Goal: Contribute content

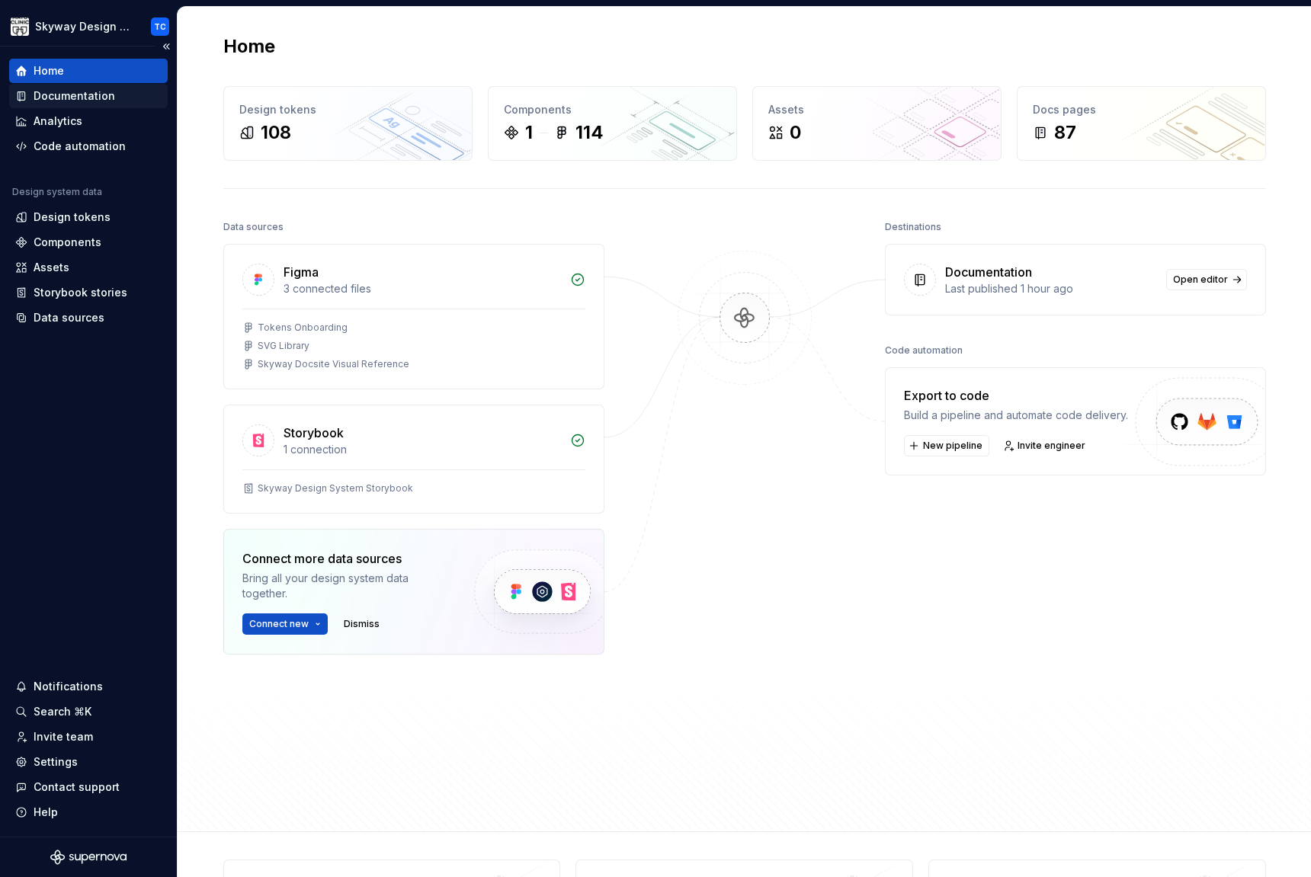
click at [101, 95] on div "Documentation" at bounding box center [75, 95] width 82 height 15
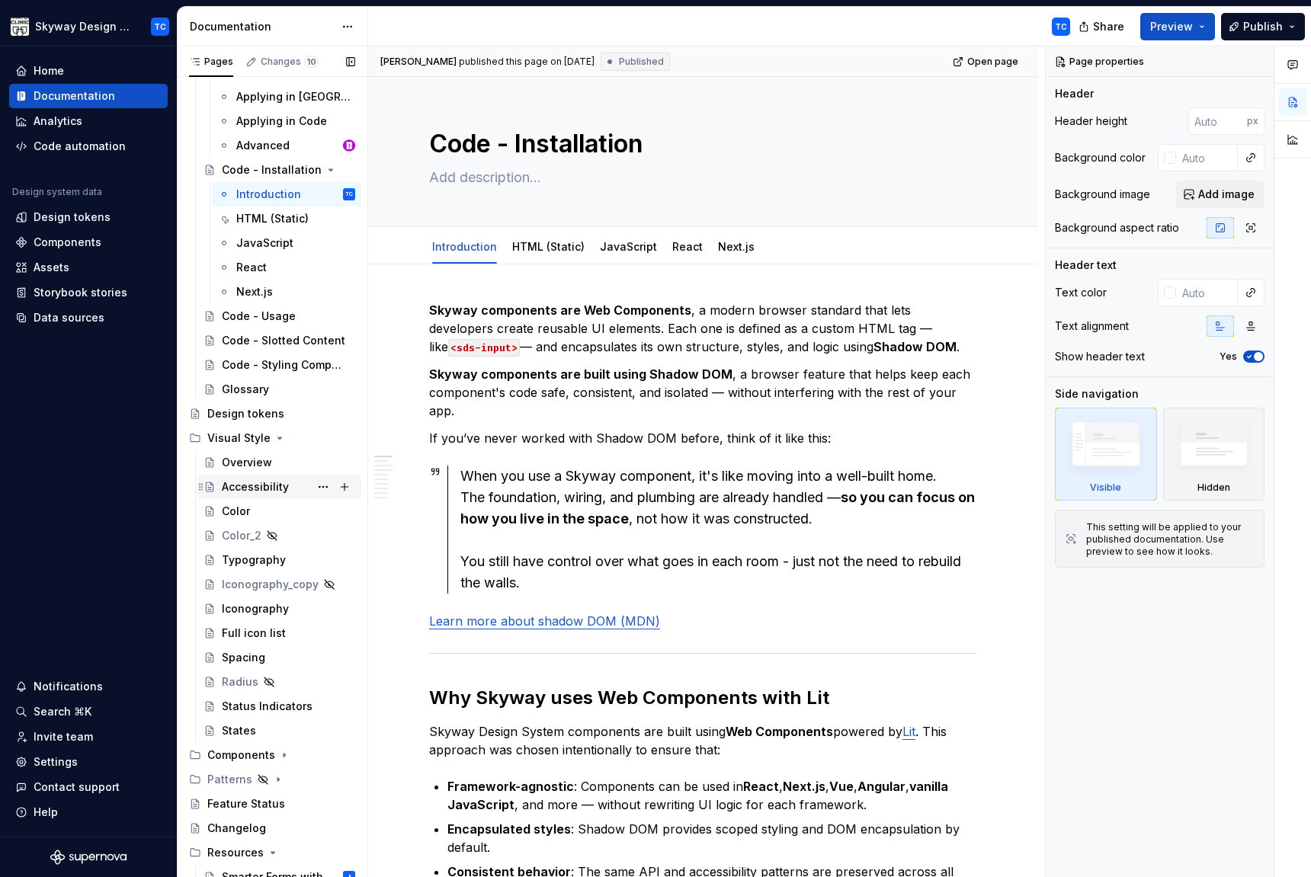
scroll to position [254, 0]
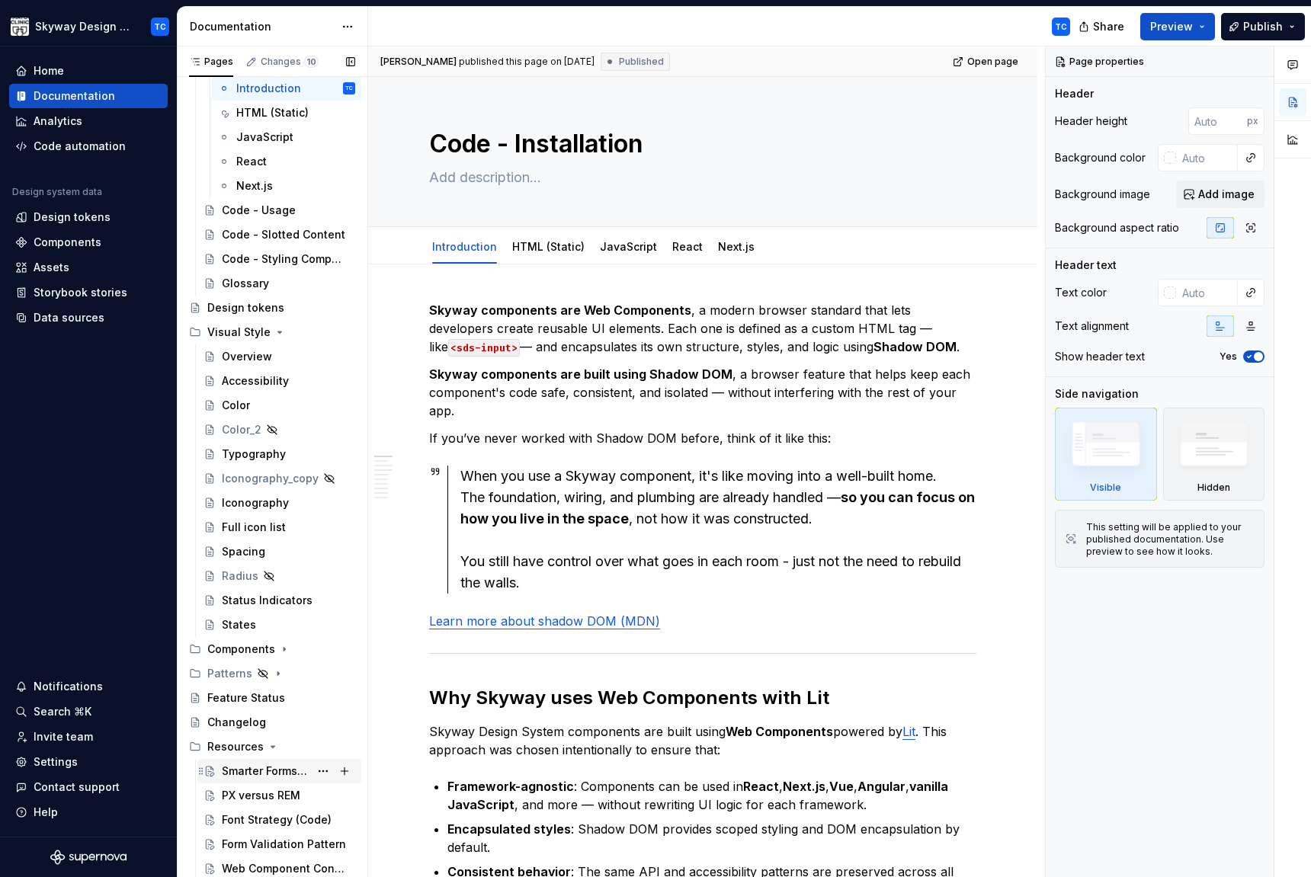
click at [269, 770] on div "Smarter Forms with Native Validation APIs" at bounding box center [266, 771] width 88 height 15
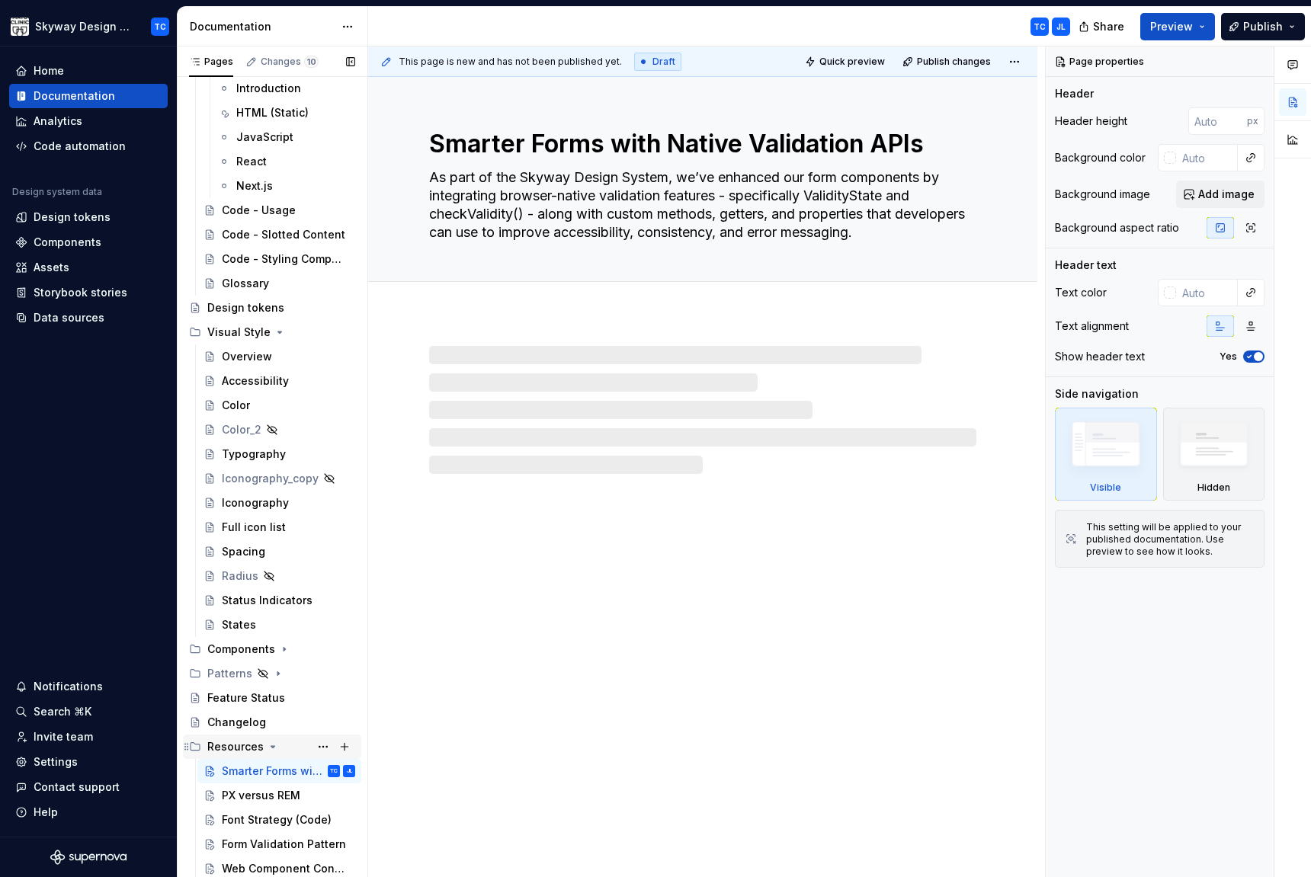
click at [235, 746] on div "Resources" at bounding box center [235, 746] width 56 height 15
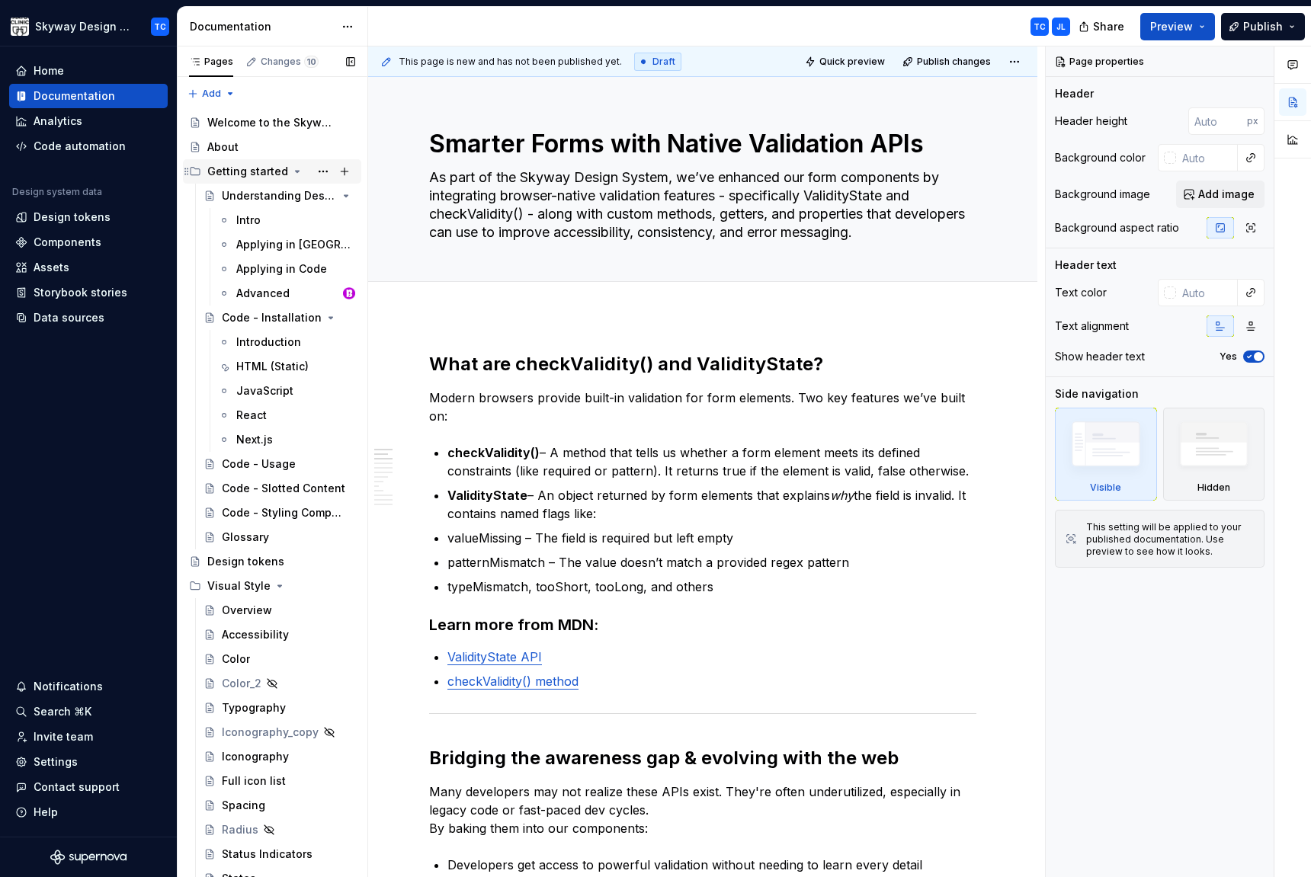
click at [296, 172] on icon "Page tree" at bounding box center [298, 172] width 4 height 2
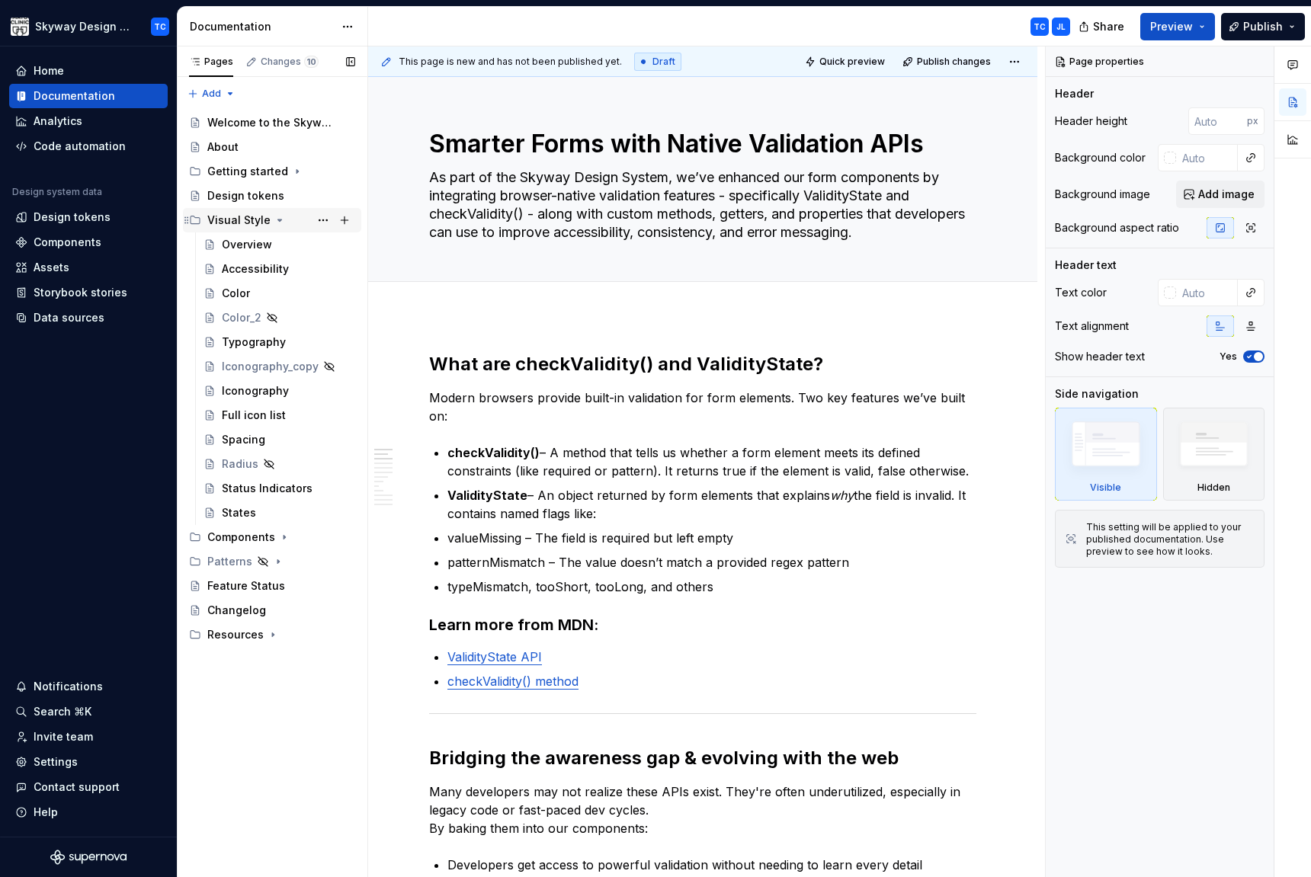
click at [277, 216] on icon "Page tree" at bounding box center [280, 220] width 12 height 12
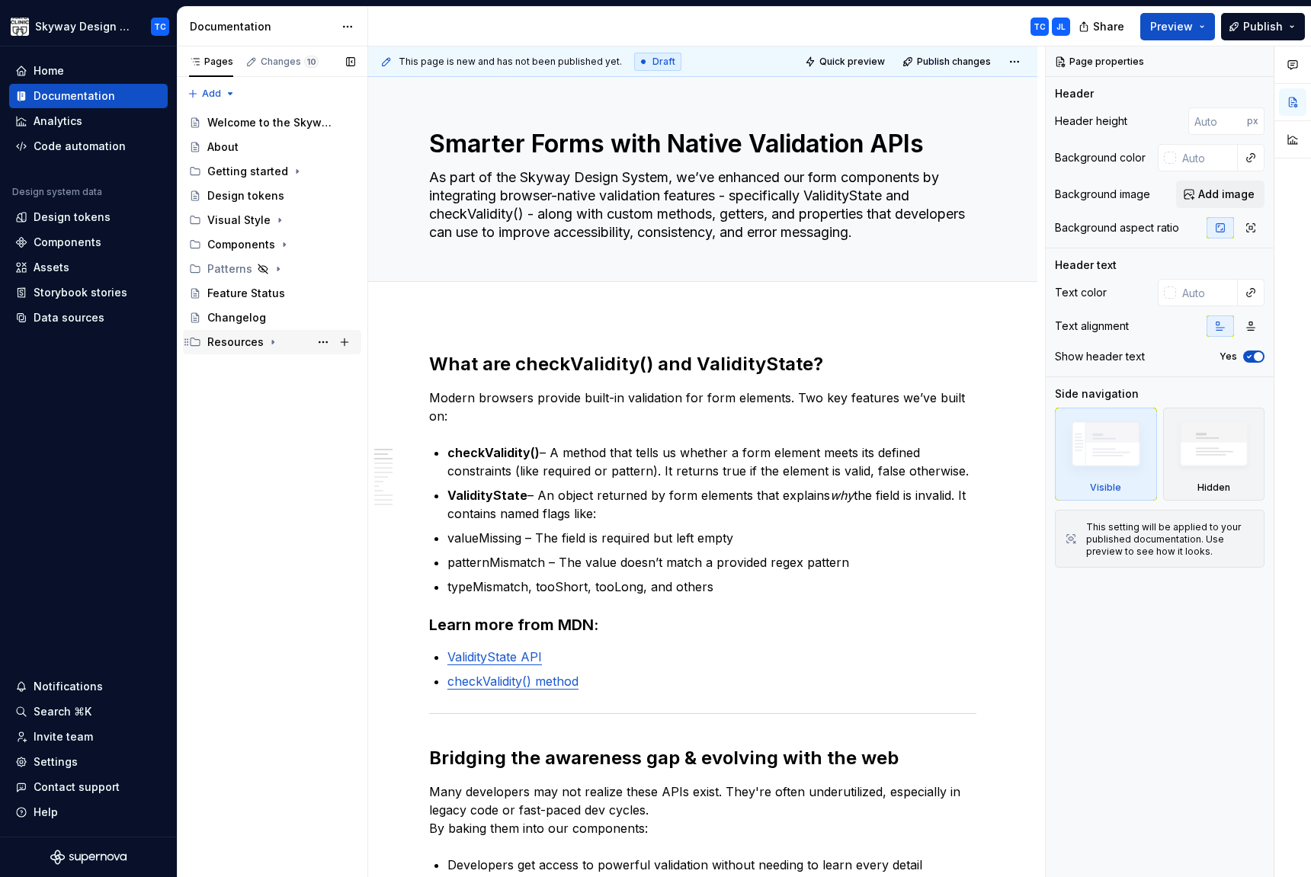
click at [272, 341] on icon "Page tree" at bounding box center [273, 343] width 2 height 4
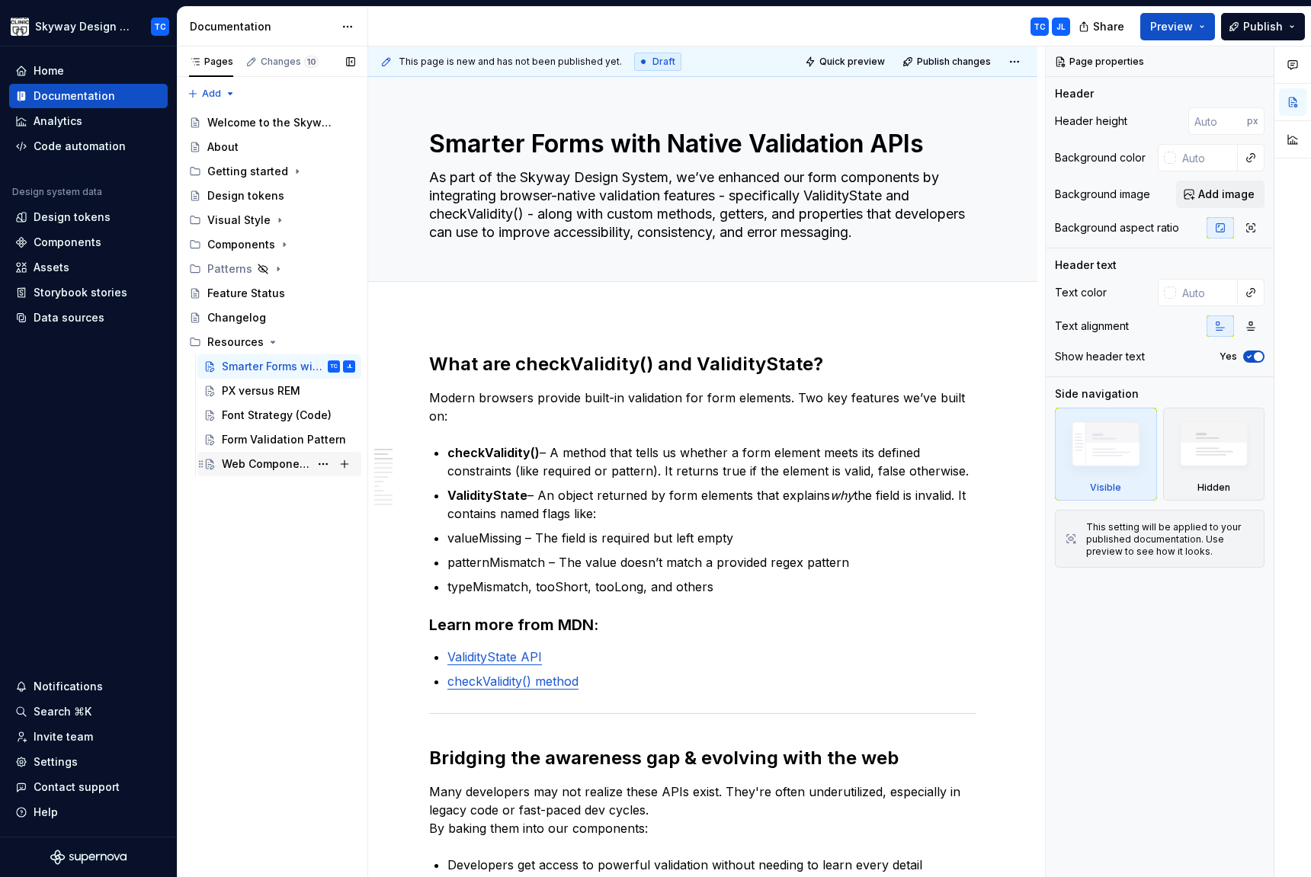
click at [293, 470] on div "Web Component Console Errors" at bounding box center [266, 464] width 88 height 15
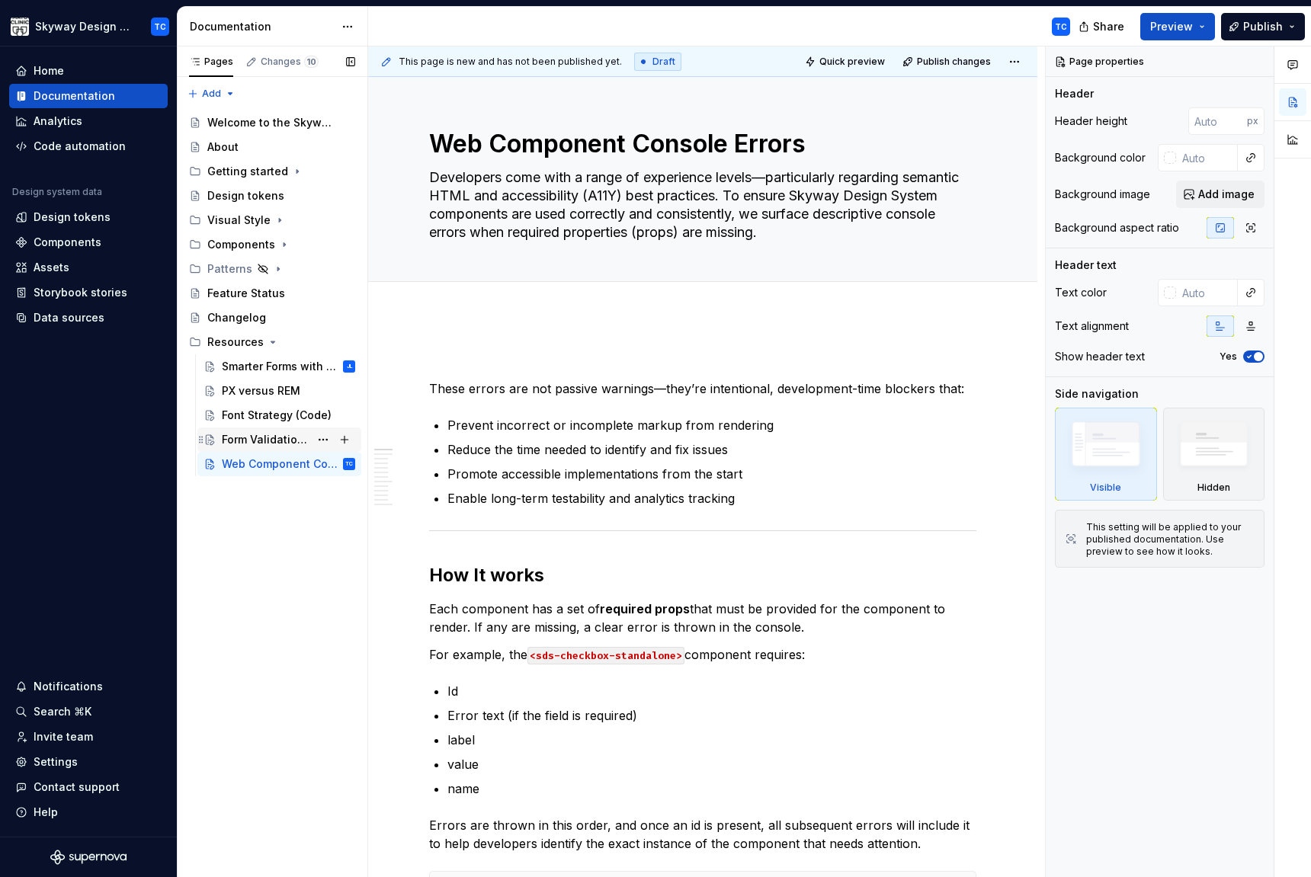
click at [287, 444] on div "Form Validation Pattern" at bounding box center [266, 439] width 88 height 15
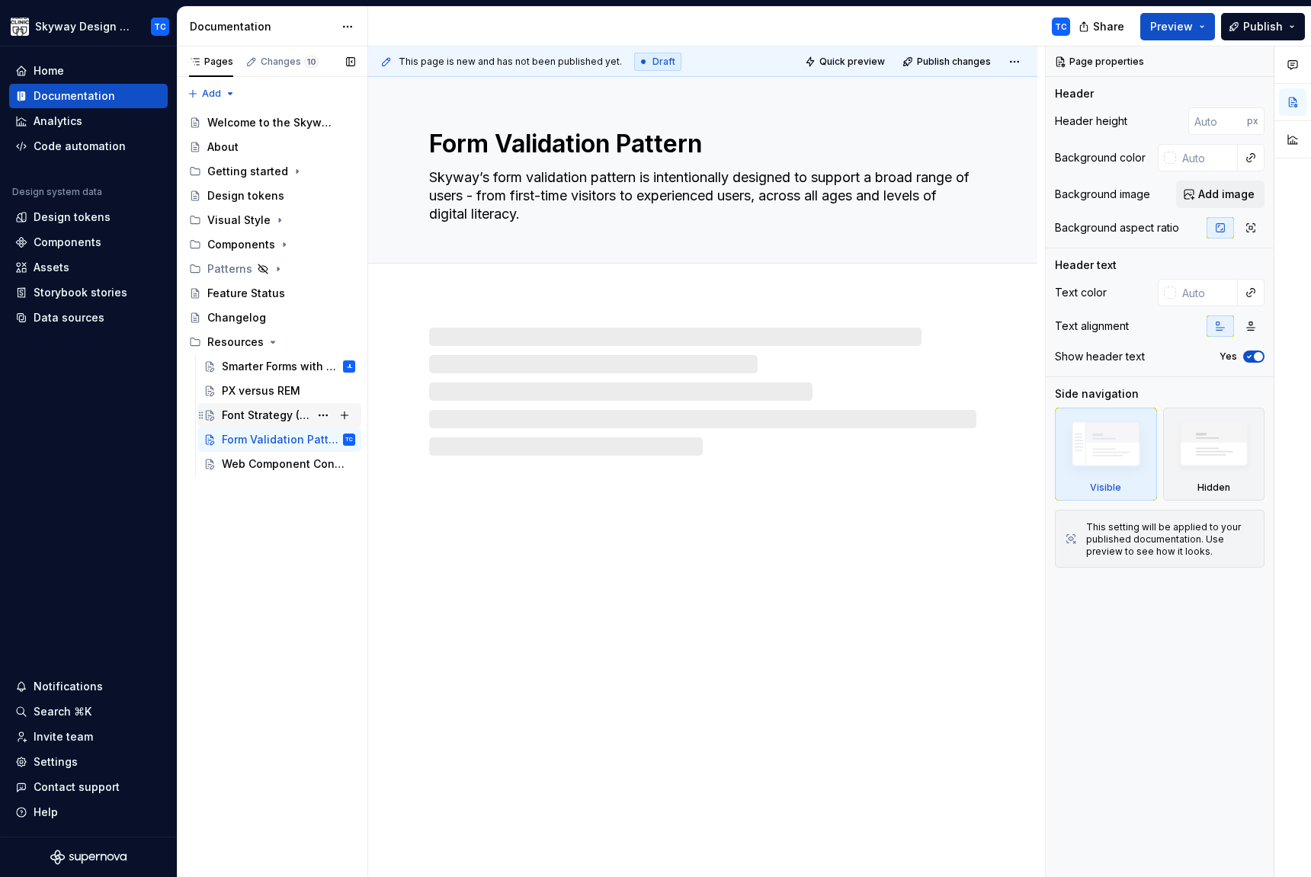
click at [289, 418] on div "Font Strategy (Code)" at bounding box center [266, 415] width 88 height 15
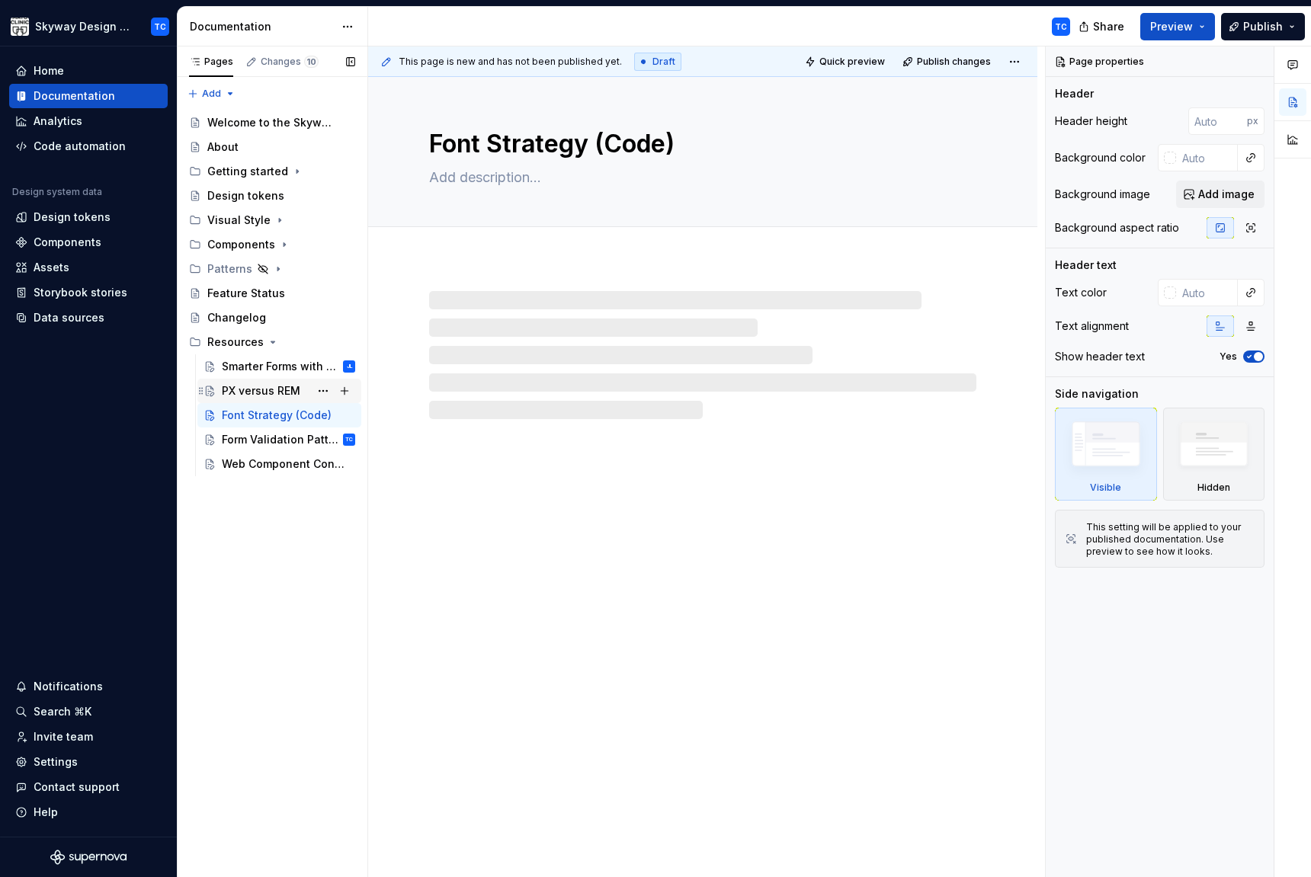
click at [290, 389] on div "PX versus REM" at bounding box center [261, 390] width 79 height 15
click at [298, 363] on div "Smarter Forms with Native Validation APIs" at bounding box center [266, 366] width 88 height 15
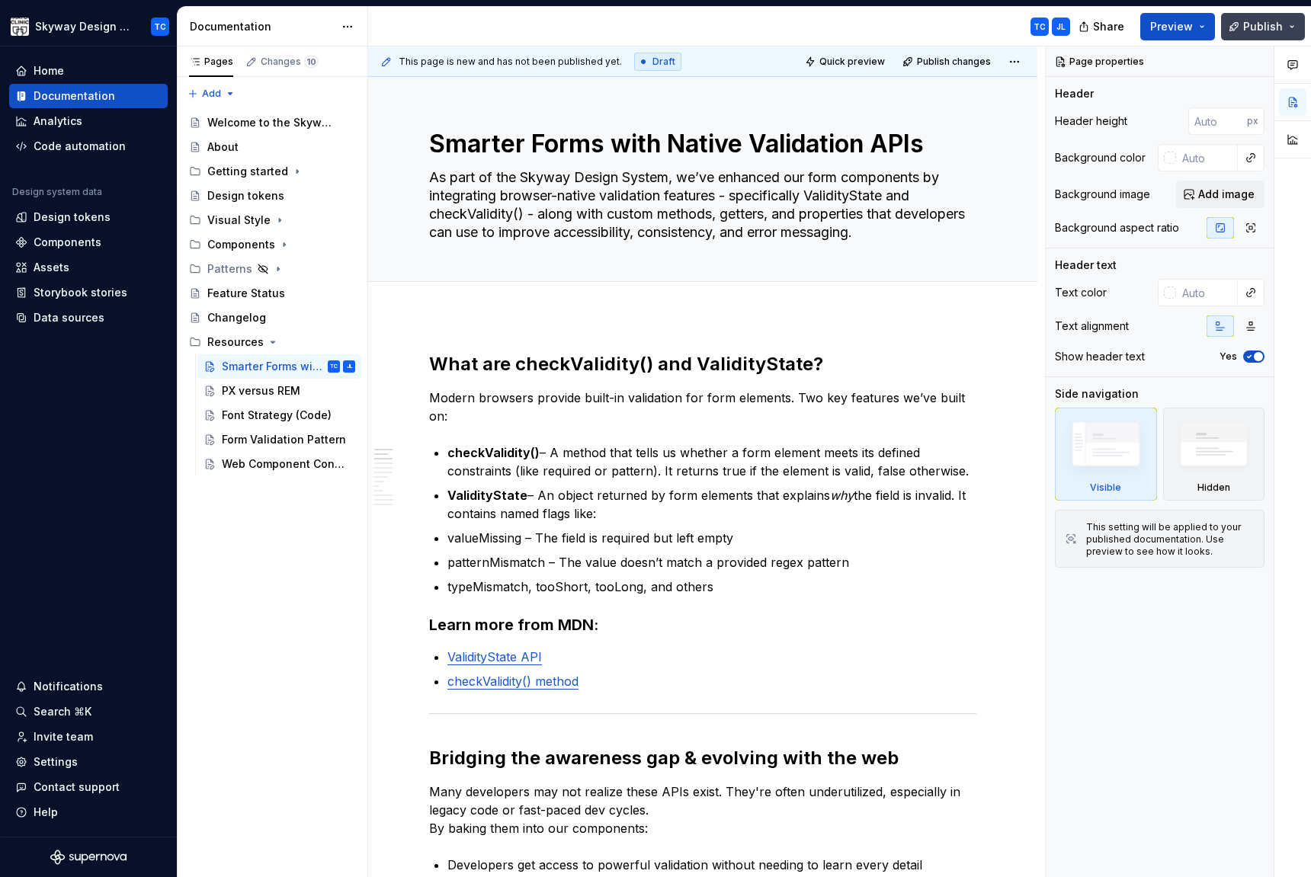
click at [1287, 26] on button "Publish" at bounding box center [1263, 26] width 84 height 27
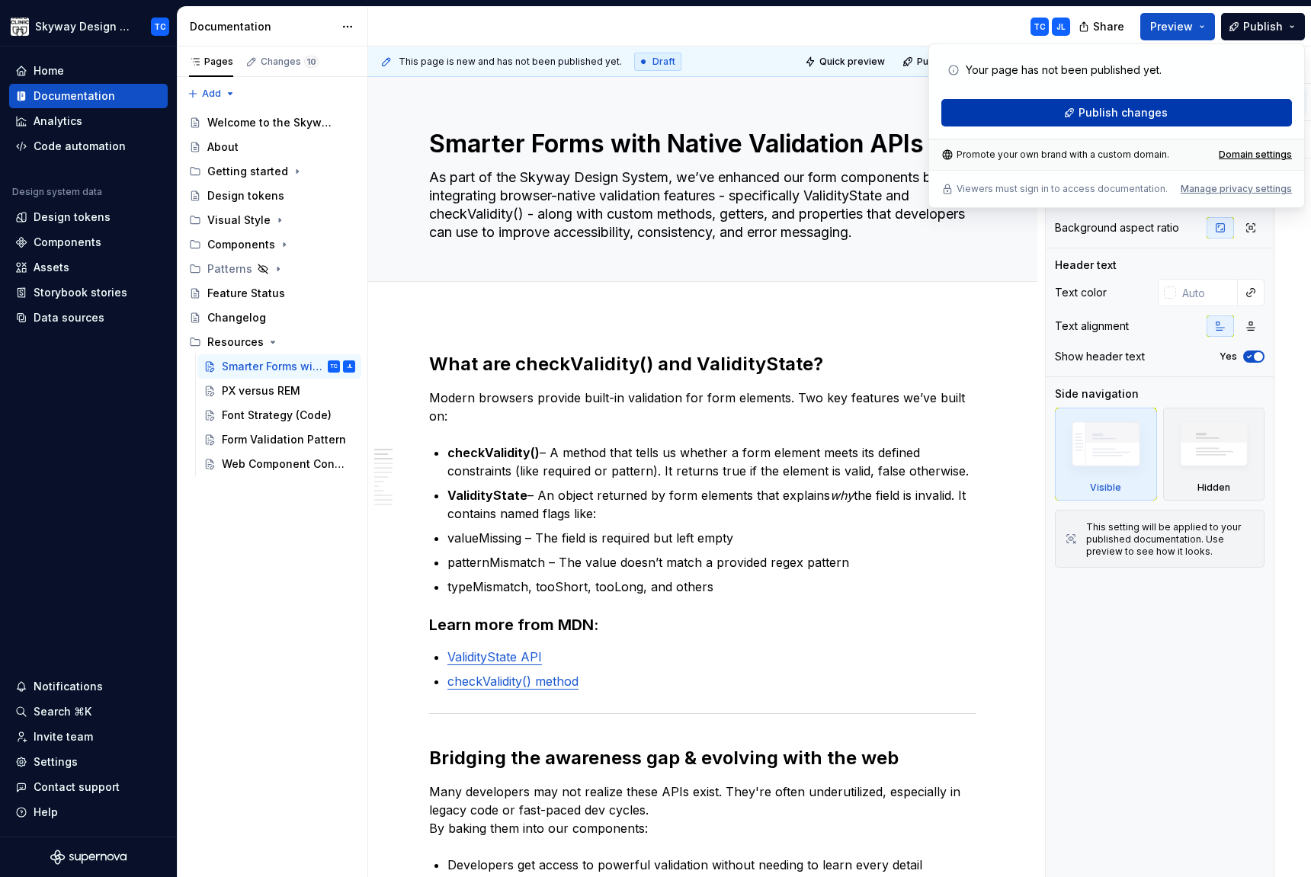
click at [1185, 122] on button "Publish changes" at bounding box center [1116, 112] width 351 height 27
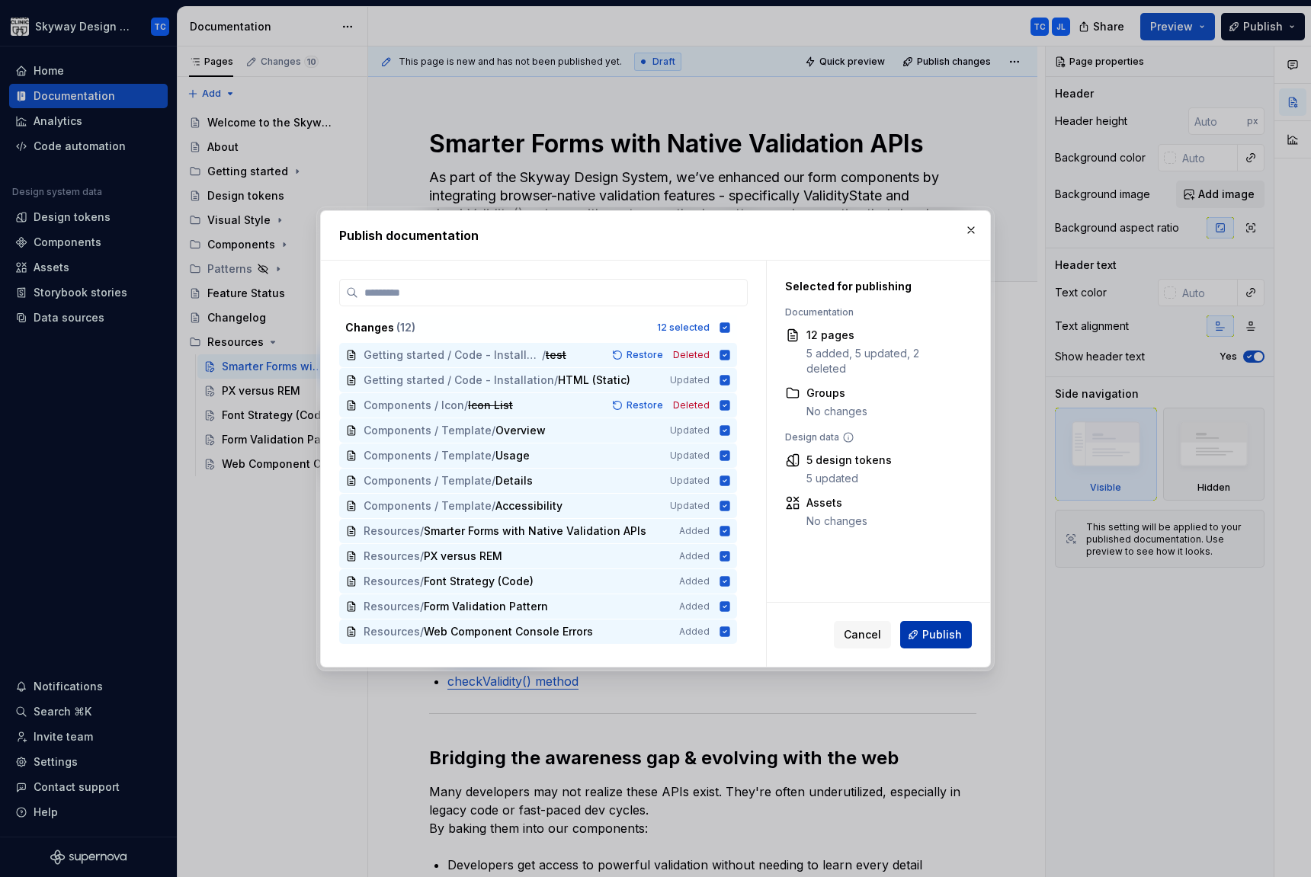
click at [946, 633] on span "Publish" at bounding box center [942, 634] width 40 height 15
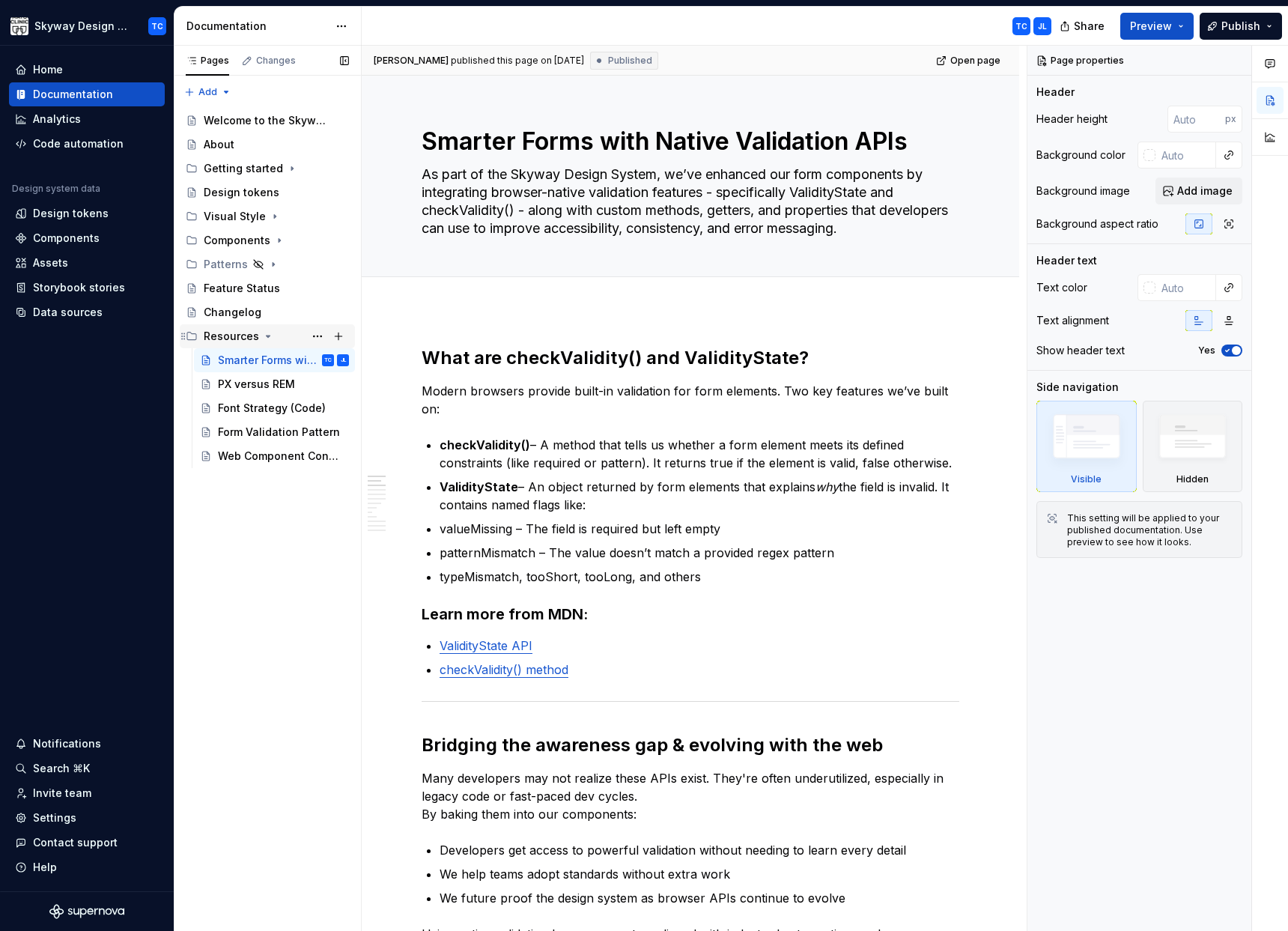
click at [233, 337] on div "Resources" at bounding box center [231, 336] width 55 height 15
click at [314, 337] on button "Page tree" at bounding box center [317, 336] width 21 height 21
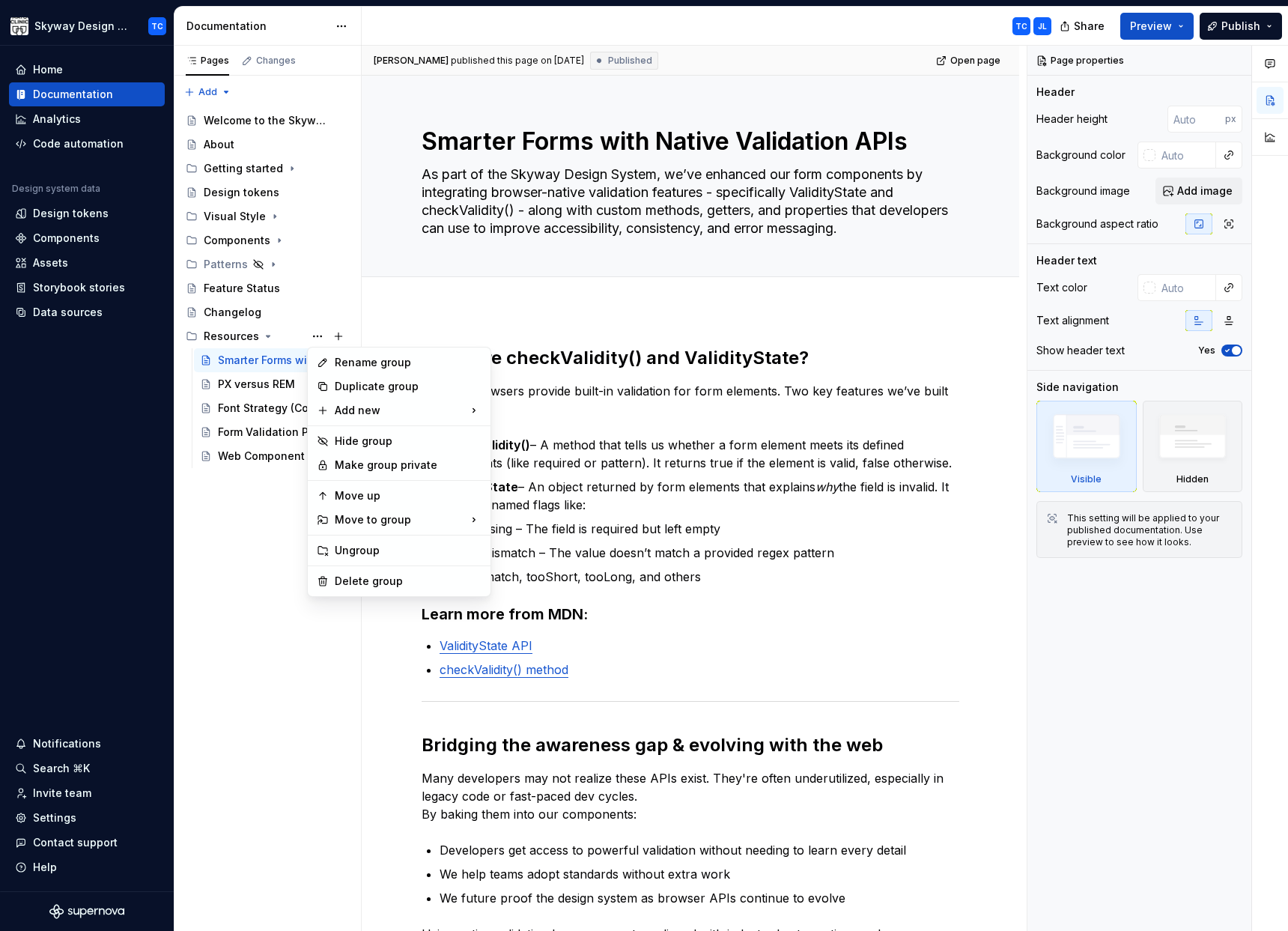
click at [459, 311] on html "Skyway Design System TC Home Documentation Analytics Code automation Design sys…" at bounding box center [644, 466] width 1288 height 931
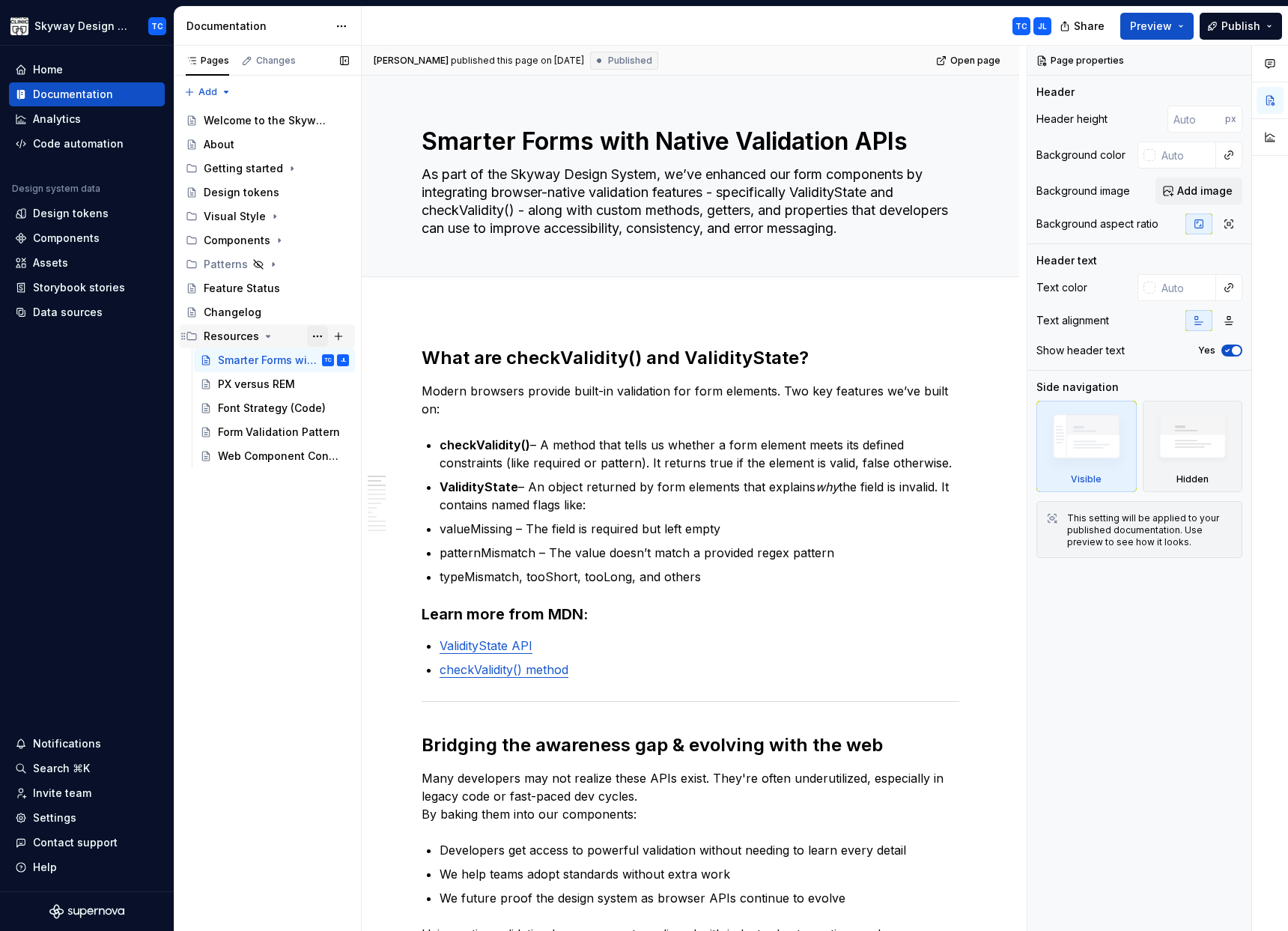
click at [311, 333] on button "Page tree" at bounding box center [317, 336] width 21 height 21
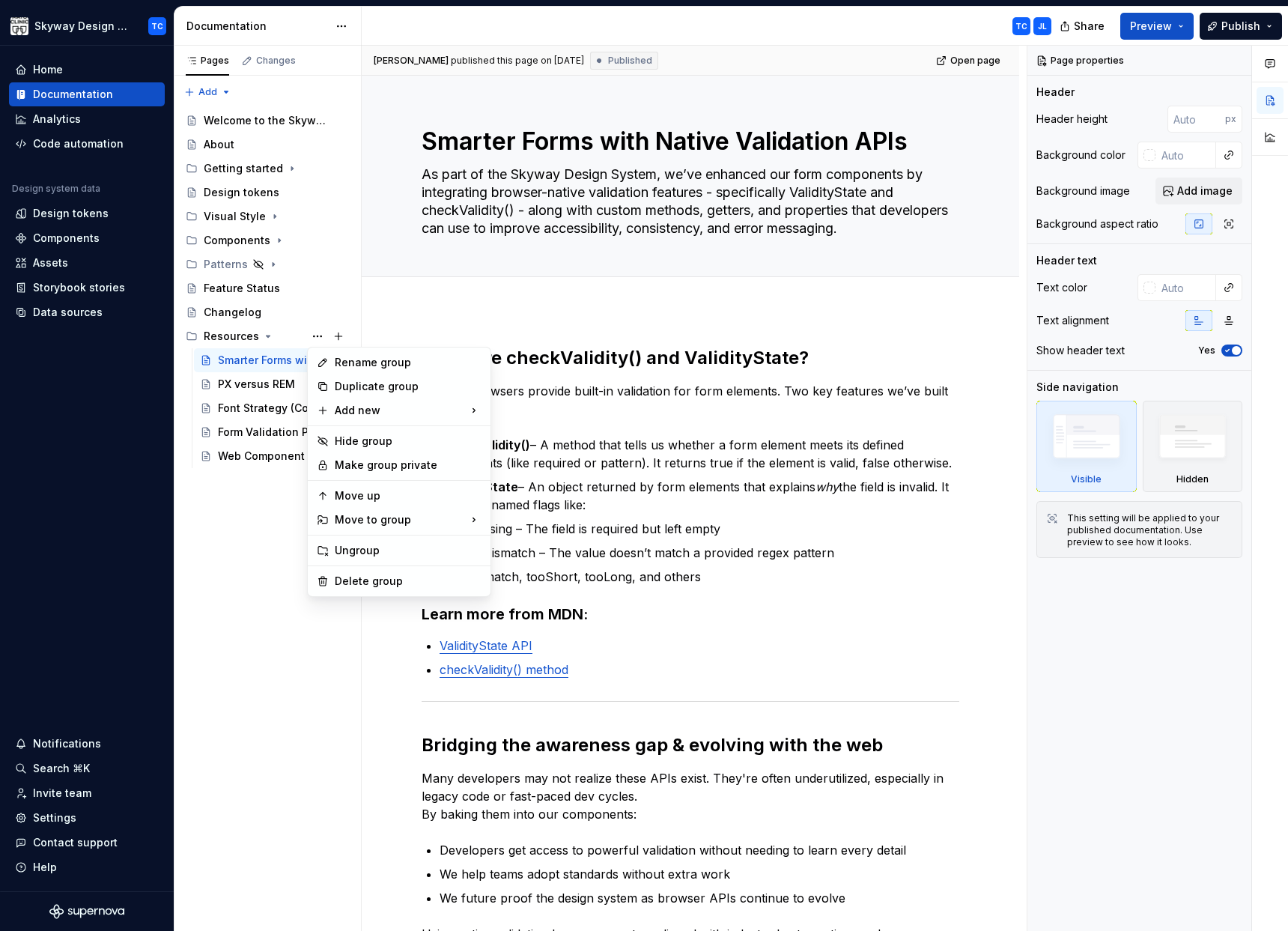
click at [449, 295] on html "Skyway Design System TC Home Documentation Analytics Code automation Design sys…" at bounding box center [644, 466] width 1288 height 931
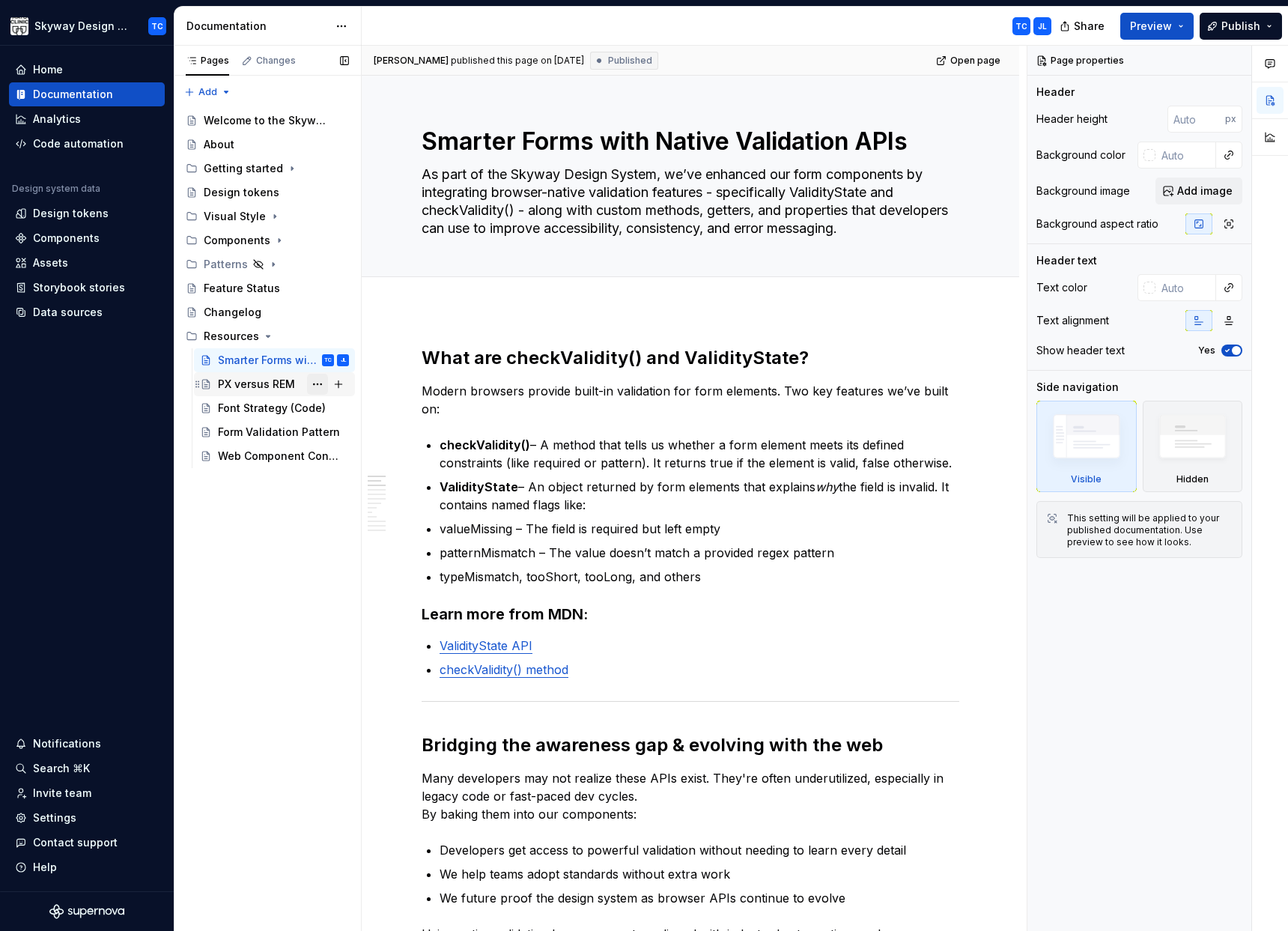
click at [319, 387] on button "Page tree" at bounding box center [317, 383] width 21 height 21
click at [404, 297] on html "Skyway Design System TC Home Documentation Analytics Code automation Design sys…" at bounding box center [644, 466] width 1288 height 931
click at [230, 261] on div "Patterns" at bounding box center [225, 263] width 44 height 15
click at [334, 358] on button "Page tree" at bounding box center [338, 359] width 21 height 21
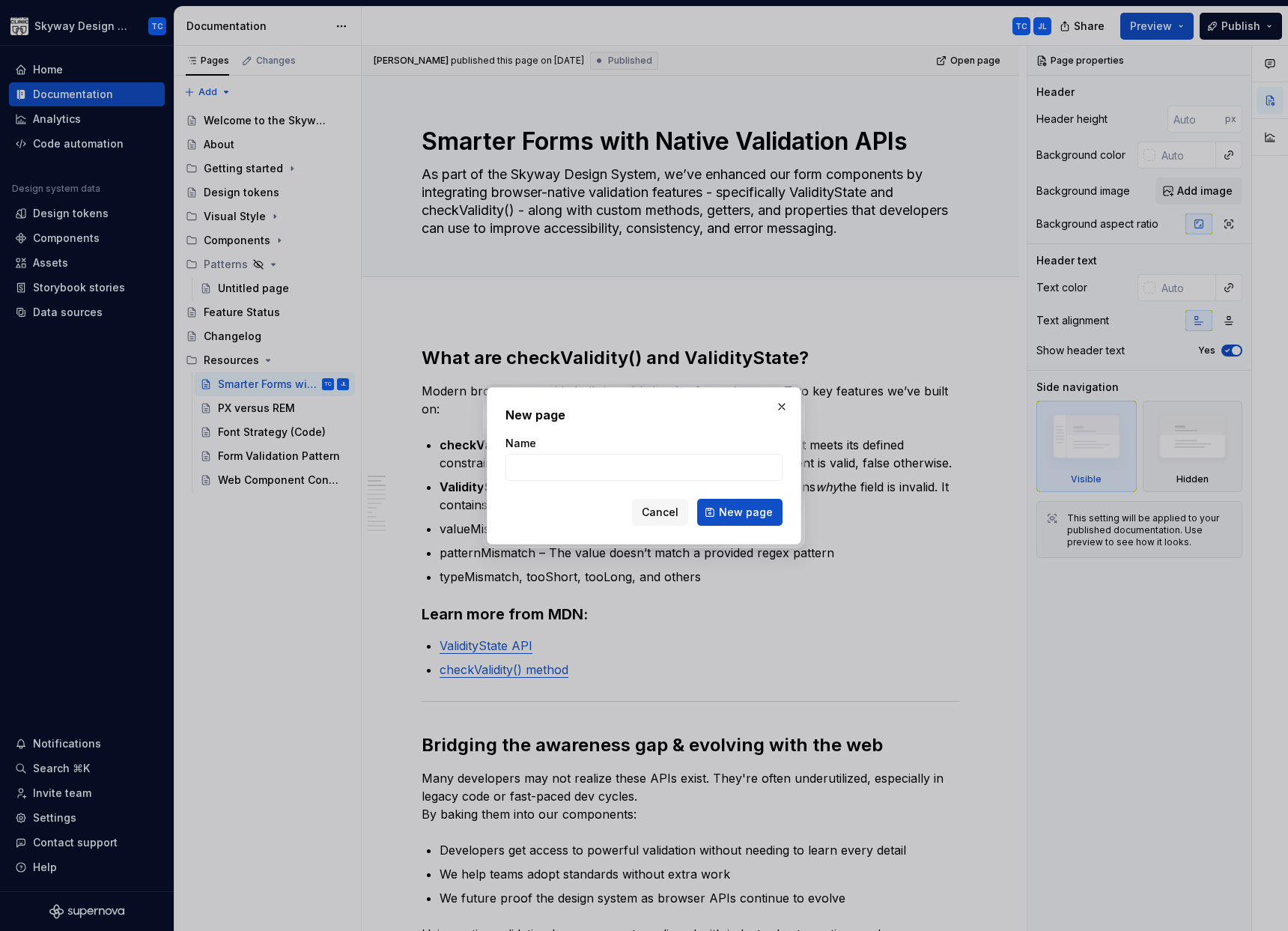
type textarea "*"
type input "Written Guidance"
click at [742, 520] on button "New page" at bounding box center [740, 512] width 85 height 27
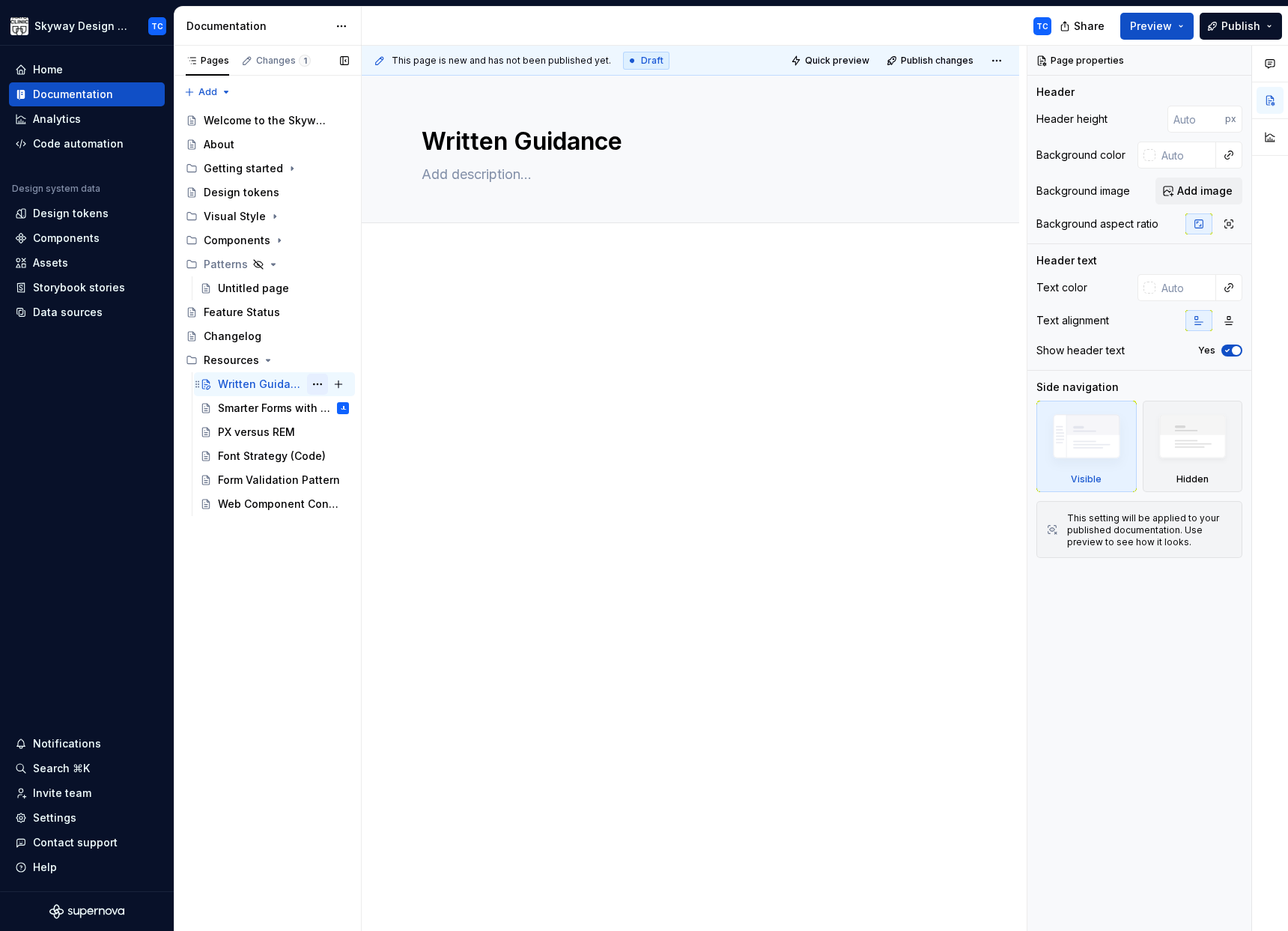
click at [316, 383] on button "Page tree" at bounding box center [317, 383] width 21 height 21
type textarea "*"
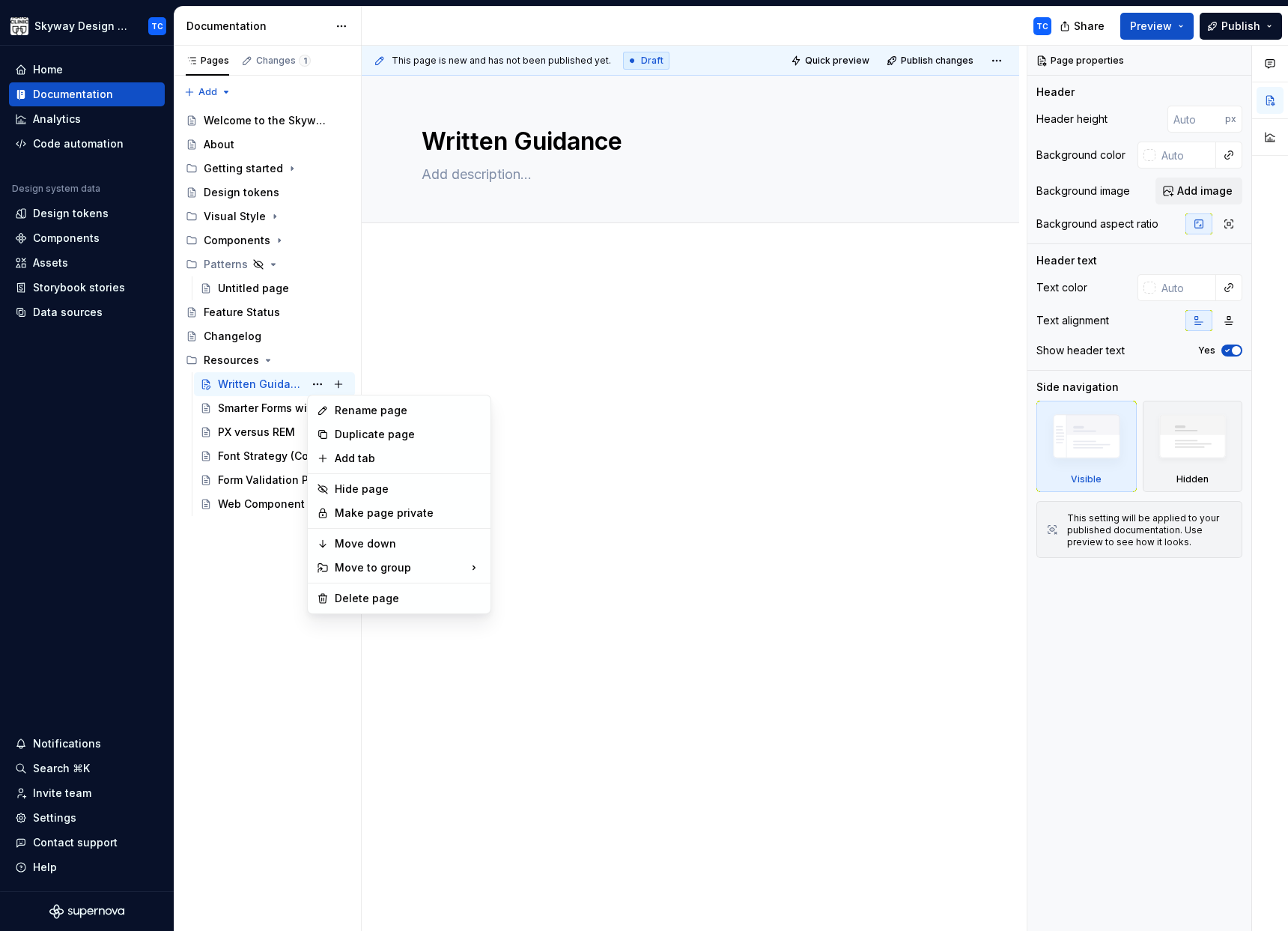
click at [610, 397] on html "Skyway Design System TC Home Documentation Analytics Code automation Design sys…" at bounding box center [644, 466] width 1288 height 931
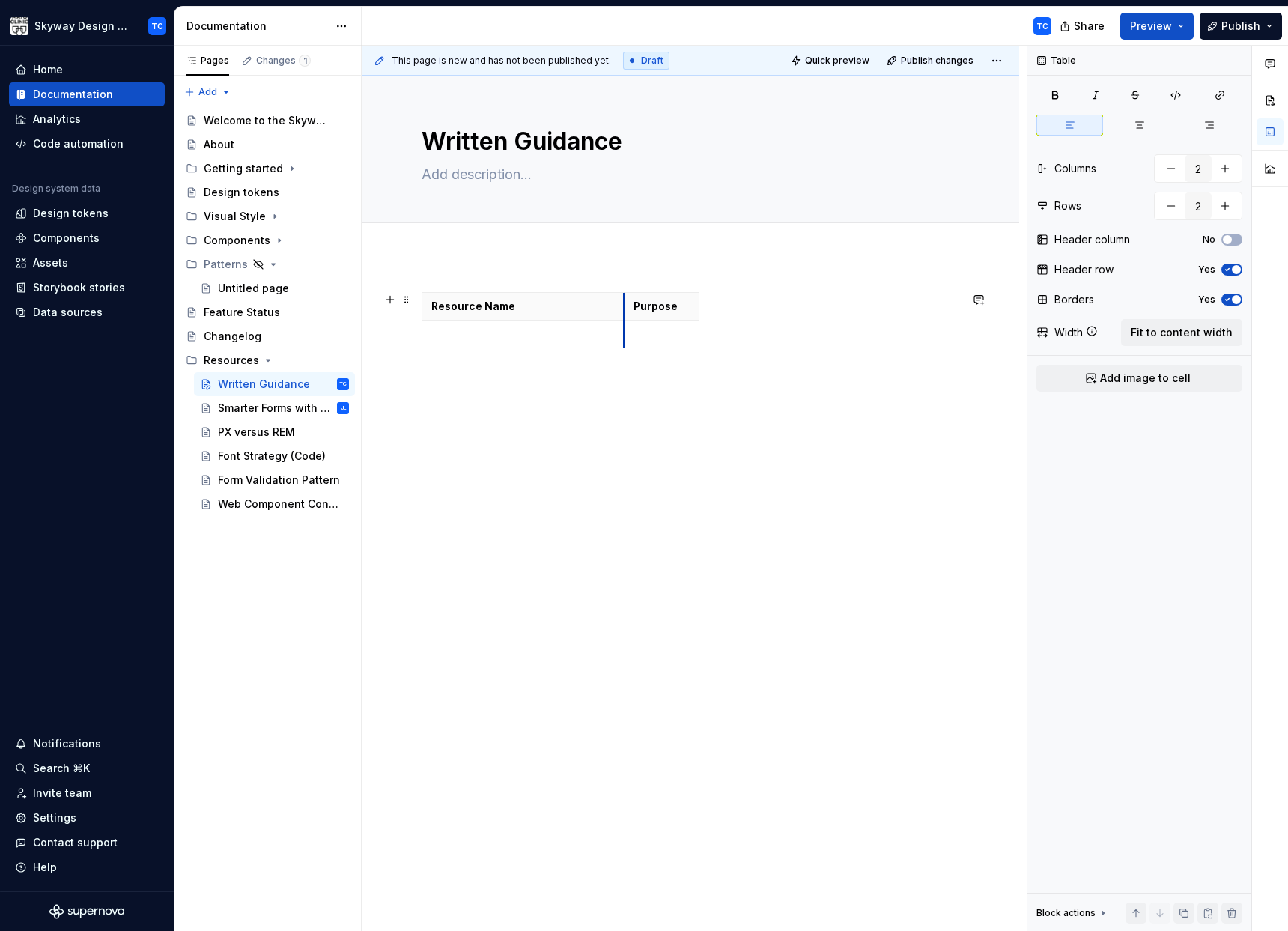
drag, startPoint x: 497, startPoint y: 341, endPoint x: 625, endPoint y: 345, distance: 128.1
click at [625, 345] on td at bounding box center [662, 334] width 75 height 27
drag, startPoint x: 698, startPoint y: 303, endPoint x: 960, endPoint y: 313, distance: 262.2
type textarea "*"
